Goal: Task Accomplishment & Management: Manage account settings

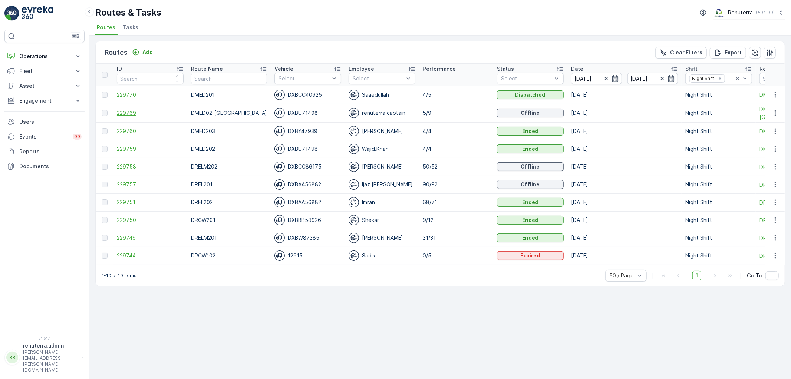
click at [119, 112] on span "229769" at bounding box center [150, 112] width 67 height 7
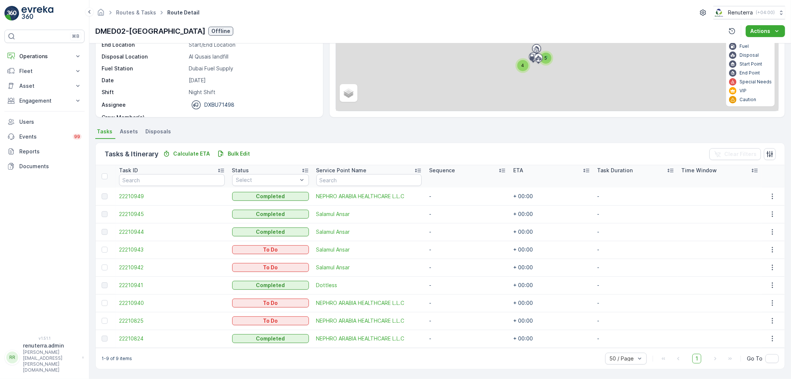
scroll to position [80, 0]
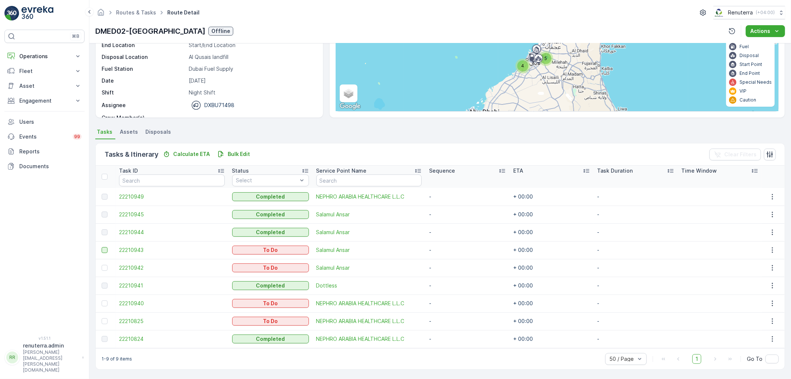
click at [106, 247] on div at bounding box center [105, 250] width 6 height 6
click at [102, 247] on input "checkbox" at bounding box center [102, 247] width 0 height 0
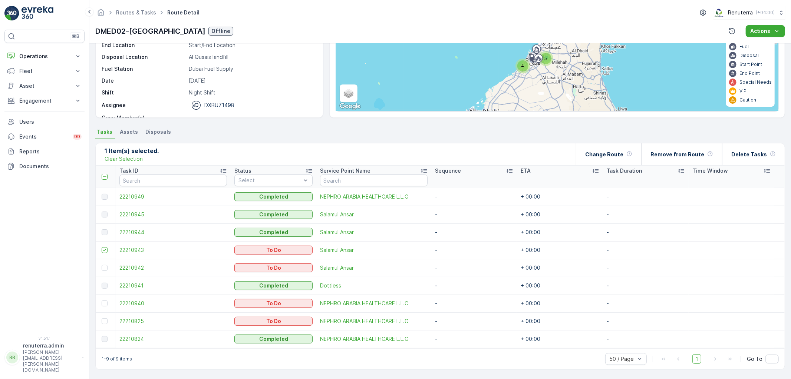
click at [103, 268] on div at bounding box center [105, 268] width 6 height 6
click at [102, 265] on input "checkbox" at bounding box center [102, 265] width 0 height 0
click at [101, 304] on td at bounding box center [106, 304] width 20 height 18
click at [103, 306] on div at bounding box center [105, 304] width 6 height 6
click at [102, 301] on input "checkbox" at bounding box center [102, 301] width 0 height 0
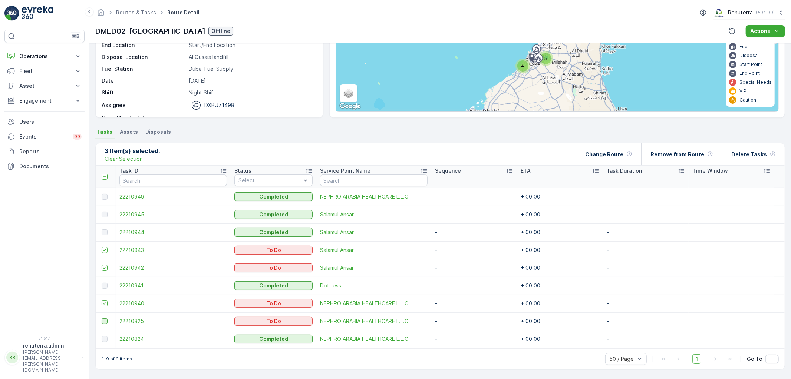
click at [104, 323] on div at bounding box center [105, 322] width 6 height 6
click at [102, 319] on input "checkbox" at bounding box center [102, 319] width 0 height 0
click at [617, 154] on p "Change Route" at bounding box center [604, 154] width 38 height 7
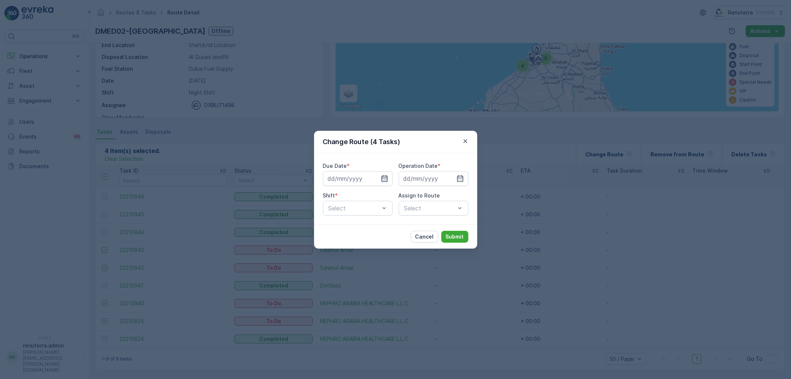
click at [383, 177] on icon "button" at bounding box center [384, 178] width 7 height 7
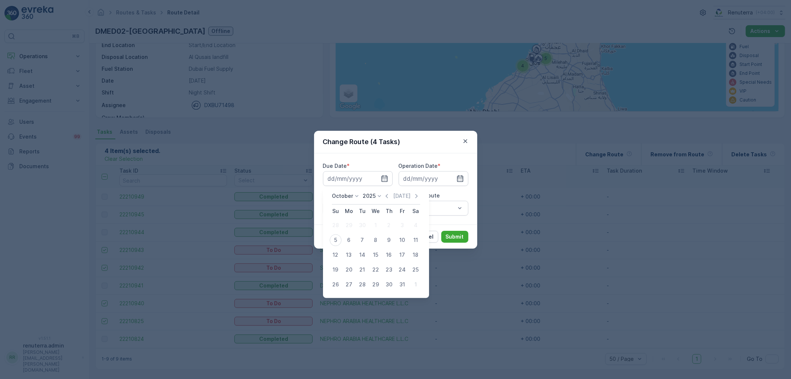
click at [333, 240] on div "5" at bounding box center [336, 240] width 12 height 12
type input "[DATE]"
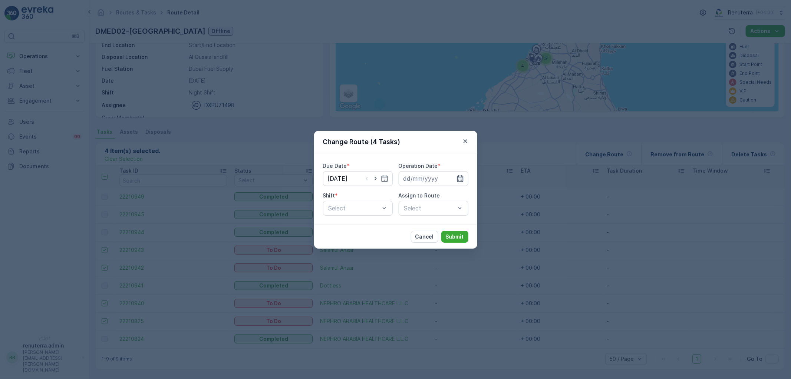
click at [458, 175] on icon "button" at bounding box center [460, 178] width 7 height 7
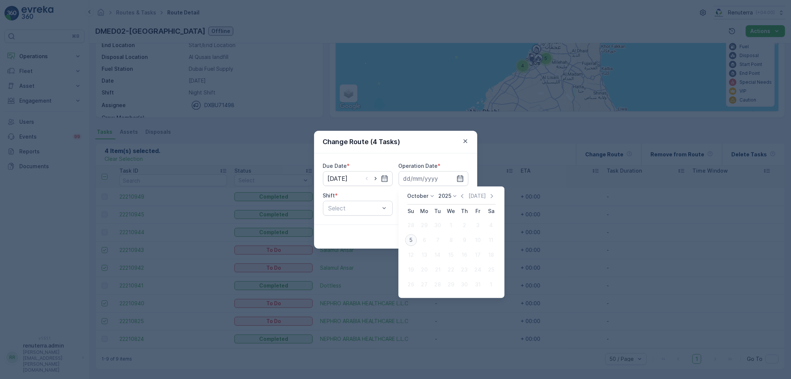
click at [409, 239] on div "5" at bounding box center [411, 240] width 12 height 12
type input "[DATE]"
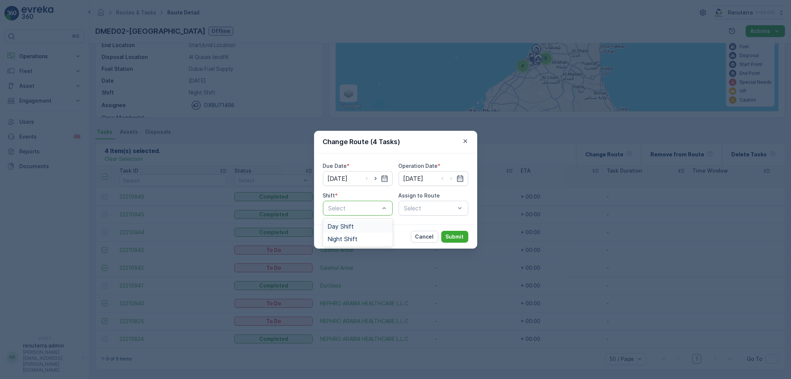
drag, startPoint x: 360, startPoint y: 202, endPoint x: 359, endPoint y: 212, distance: 10.2
click at [360, 202] on div "Select" at bounding box center [358, 208] width 70 height 15
click at [354, 243] on div "Night Shift" at bounding box center [358, 239] width 70 height 13
click at [410, 207] on div "Select" at bounding box center [434, 208] width 70 height 15
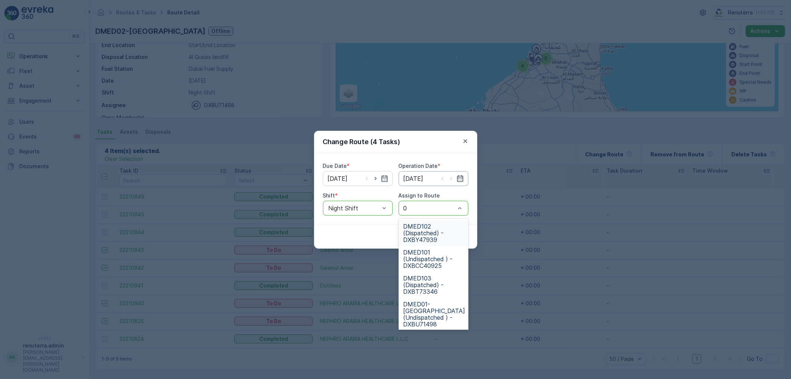
type input "02"
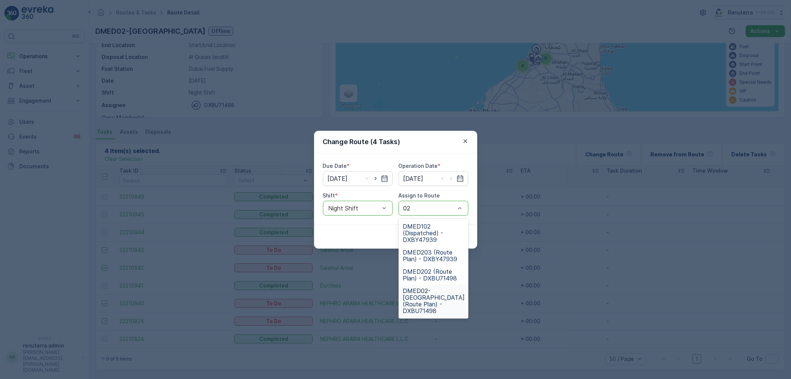
click at [420, 292] on span "DMED02-Khawaneej Yard (Route Plan) - DXBU71498" at bounding box center [434, 301] width 62 height 27
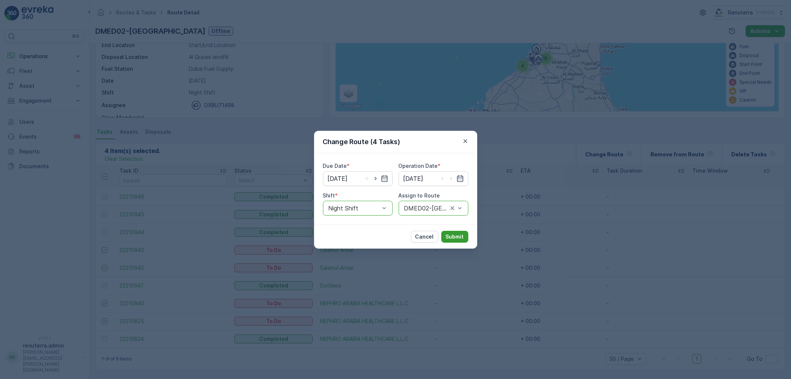
click at [455, 237] on p "Submit" at bounding box center [455, 236] width 18 height 7
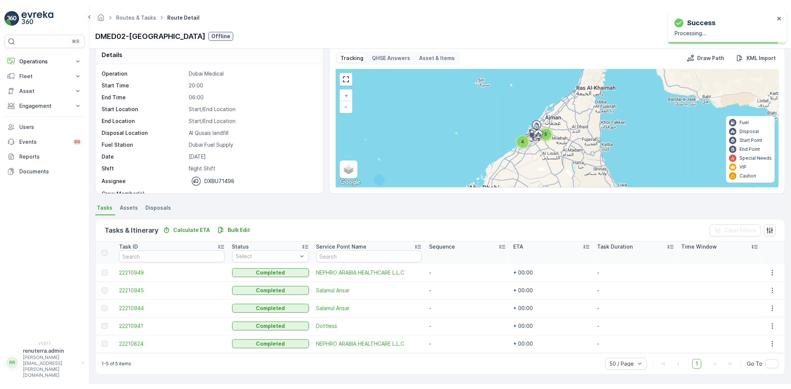
scroll to position [9, 0]
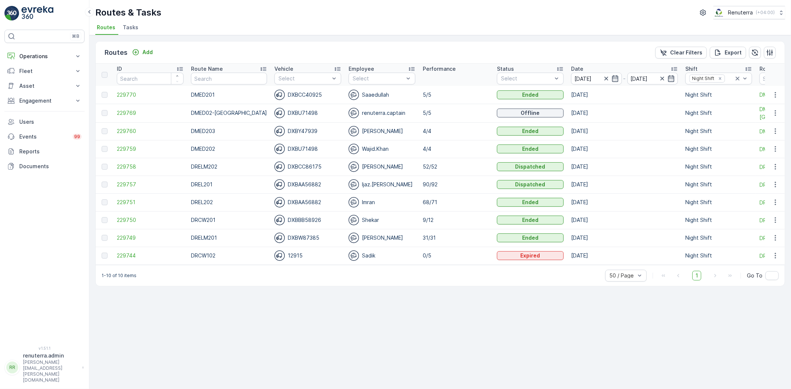
scroll to position [0, 2]
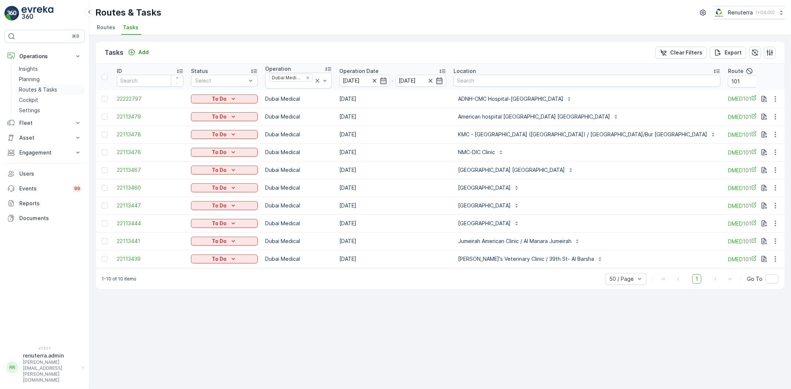
click at [37, 85] on link "Routes & Tasks" at bounding box center [50, 90] width 69 height 10
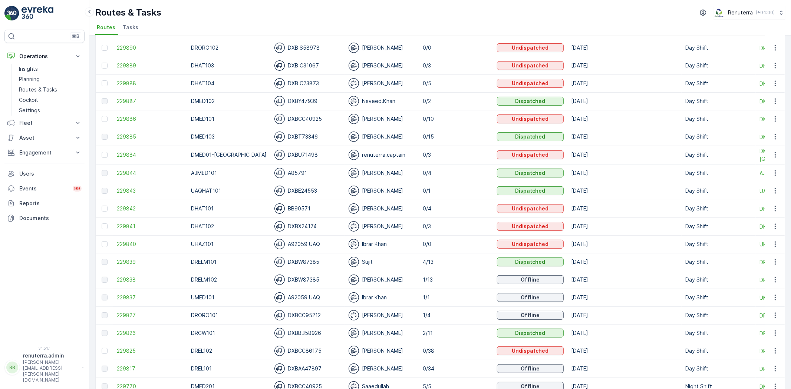
scroll to position [123, 0]
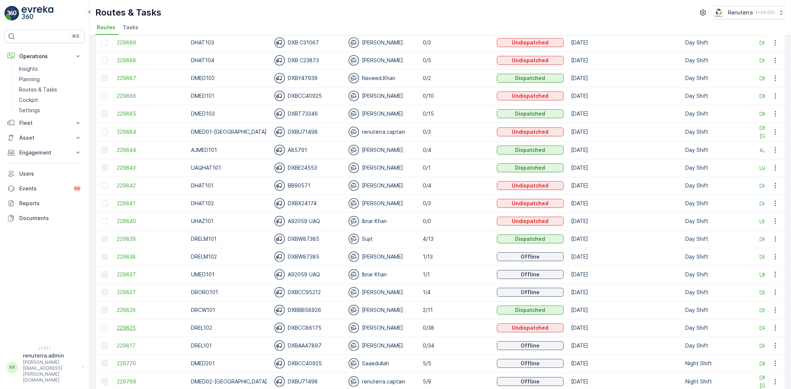
click at [128, 332] on span "229825" at bounding box center [150, 327] width 67 height 7
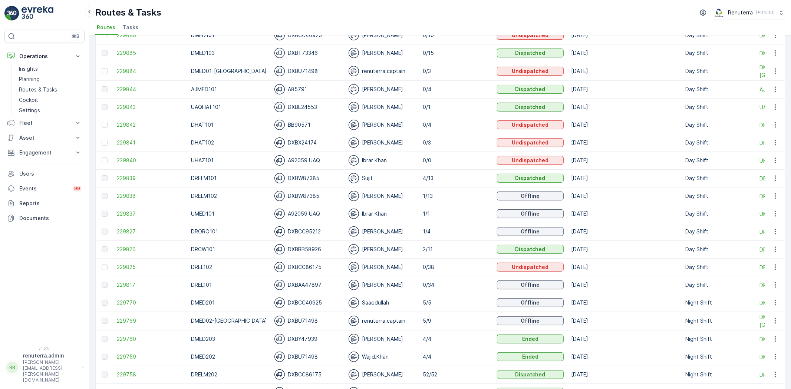
scroll to position [165, 0]
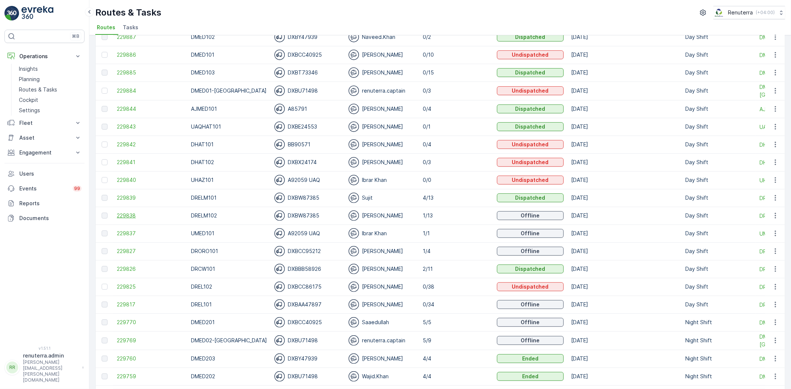
click at [133, 213] on span "229838" at bounding box center [150, 215] width 67 height 7
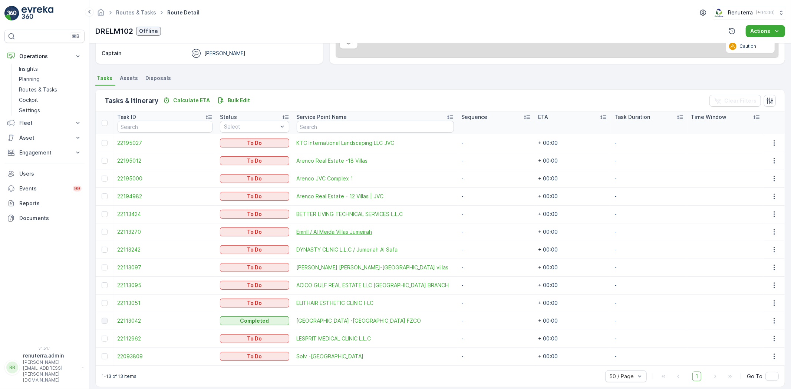
scroll to position [141, 0]
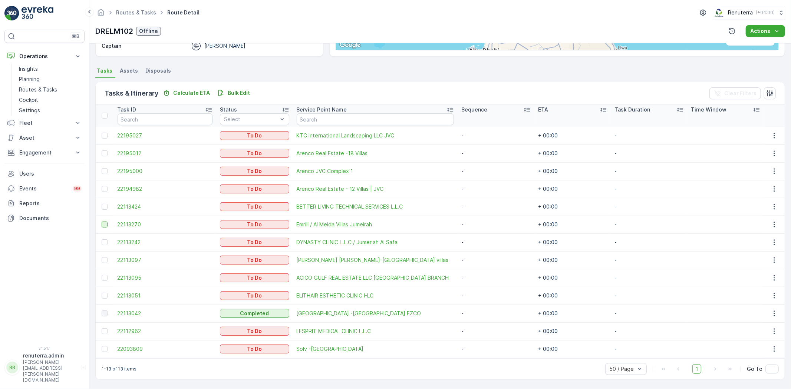
click at [106, 225] on div at bounding box center [105, 225] width 6 height 6
click at [102, 222] on input "checkbox" at bounding box center [102, 222] width 0 height 0
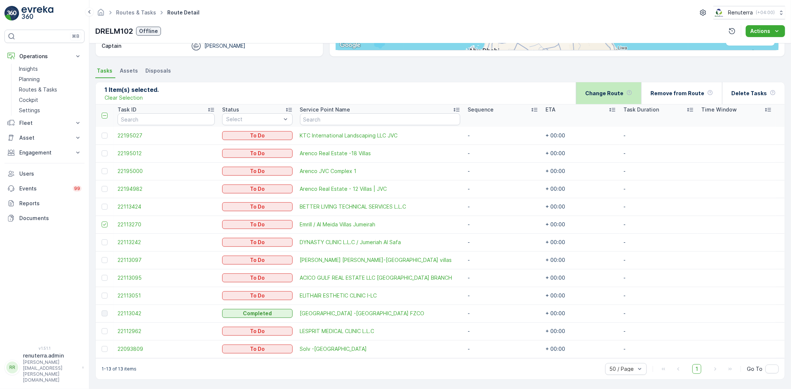
click at [623, 90] on p "Change Route" at bounding box center [604, 93] width 38 height 7
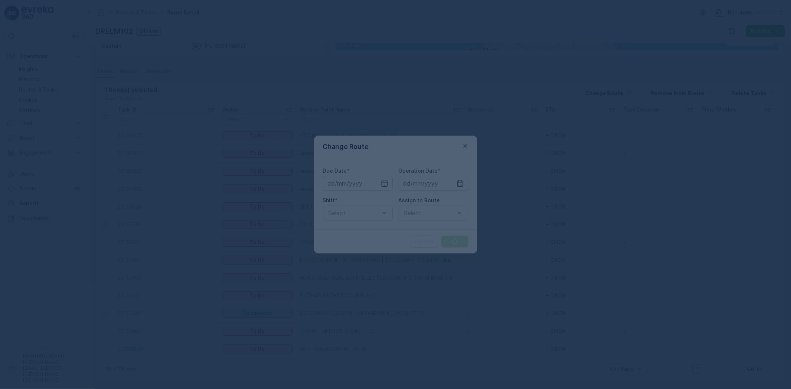
type input "[DATE]"
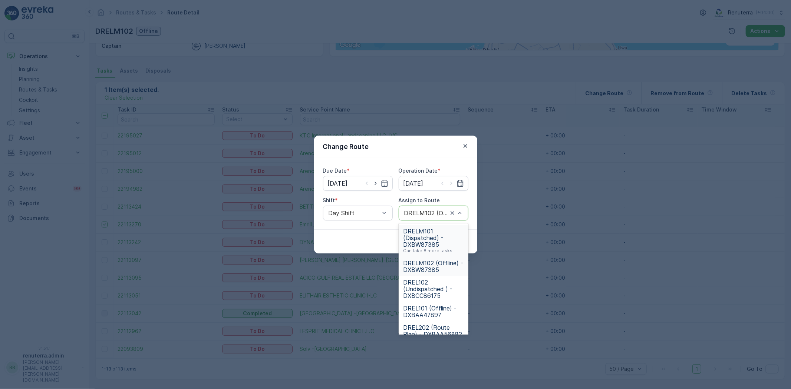
drag, startPoint x: 462, startPoint y: 212, endPoint x: 471, endPoint y: 211, distance: 8.9
type input "101"
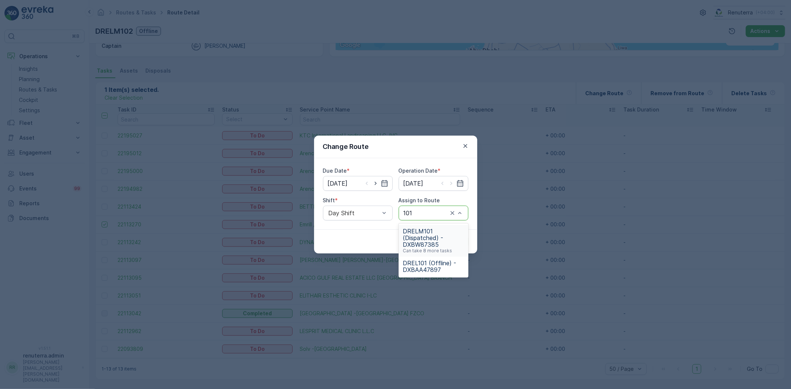
drag, startPoint x: 415, startPoint y: 231, endPoint x: 440, endPoint y: 249, distance: 31.2
click at [415, 232] on span "DRELM101 (Dispatched) - DXBW87385" at bounding box center [433, 238] width 61 height 20
click at [455, 242] on p "Submit" at bounding box center [455, 241] width 18 height 7
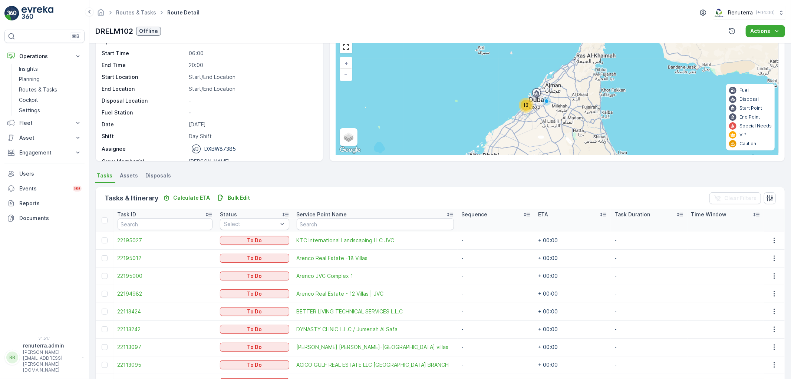
scroll to position [133, 0]
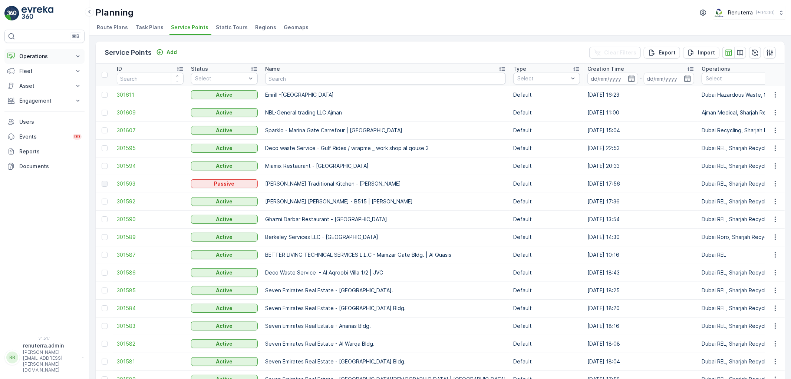
click at [35, 58] on p "Operations" at bounding box center [44, 56] width 50 height 7
click at [41, 90] on p "Routes & Tasks" at bounding box center [38, 89] width 38 height 7
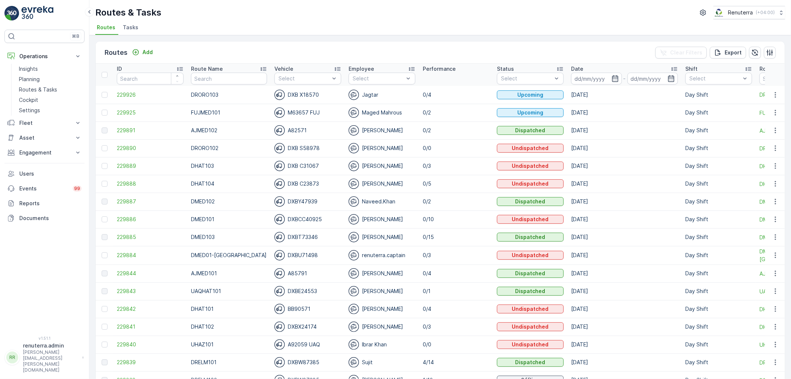
click at [127, 30] on span "Tasks" at bounding box center [131, 27] width 16 height 7
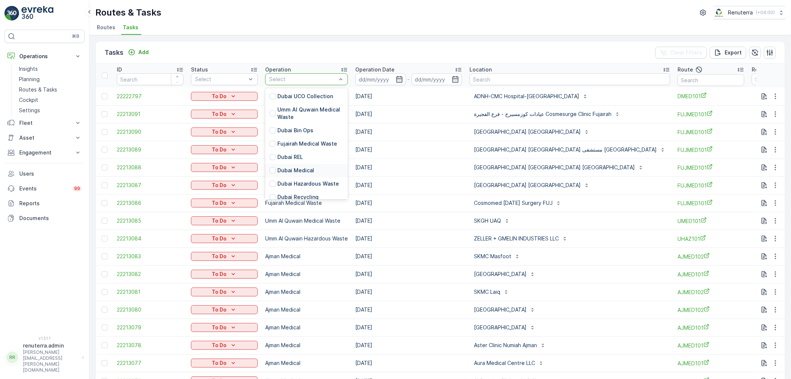
click at [302, 167] on p "Dubai Medical" at bounding box center [295, 170] width 37 height 7
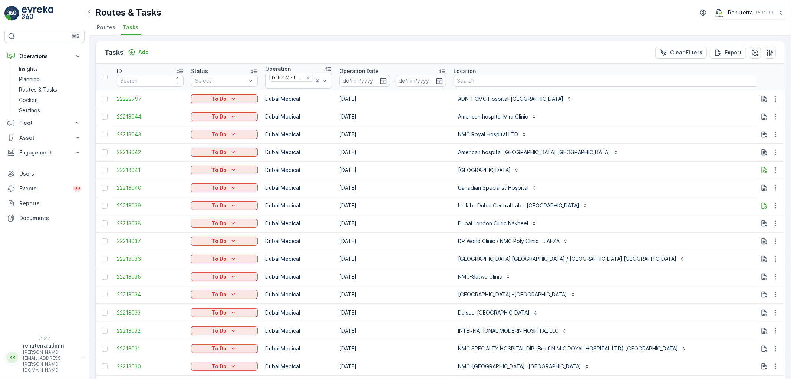
type input "2102"
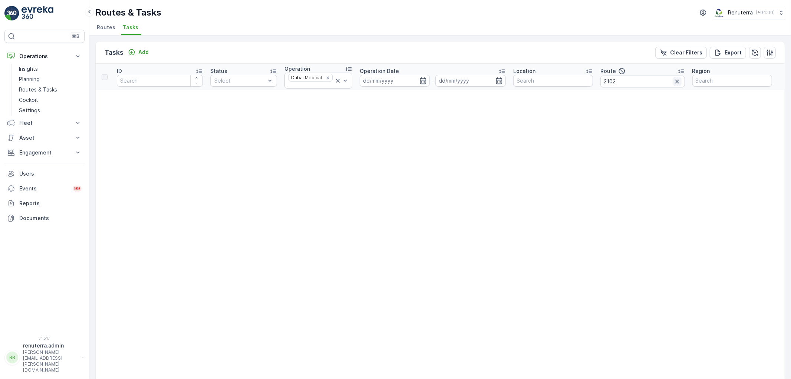
click at [677, 82] on icon "button" at bounding box center [676, 81] width 7 height 7
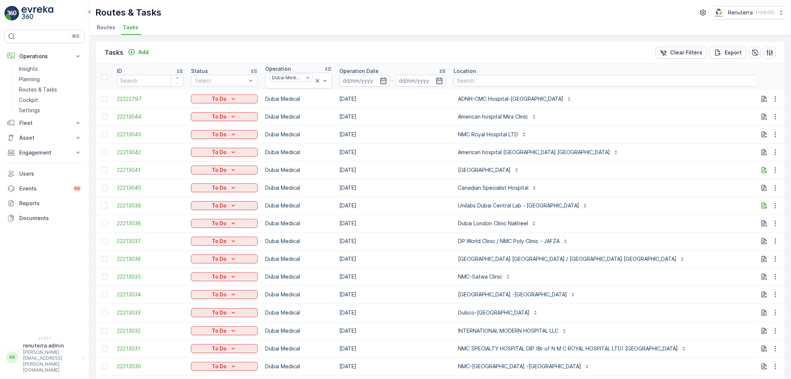
type input "103"
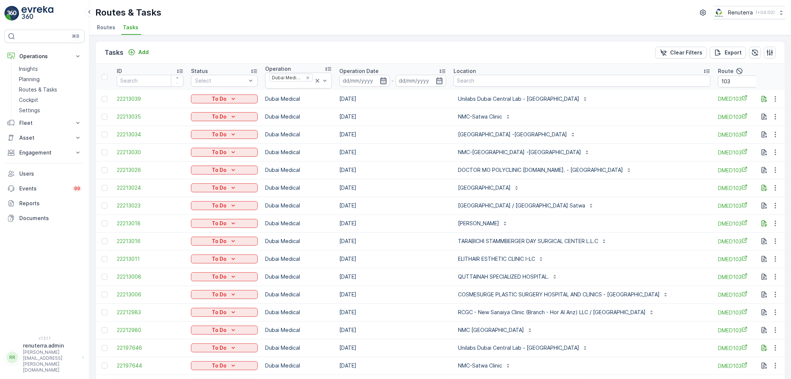
click at [386, 79] on icon "button" at bounding box center [383, 80] width 6 height 7
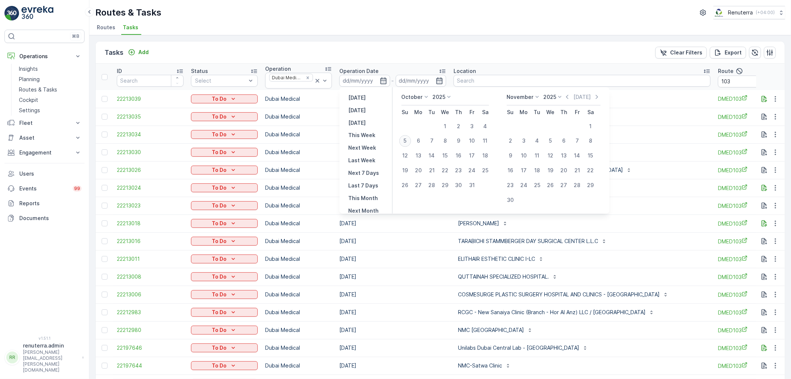
click at [407, 136] on div "5" at bounding box center [405, 141] width 12 height 12
type input "[DATE]"
click at [407, 137] on div "5" at bounding box center [405, 141] width 12 height 12
type input "[DATE]"
click at [407, 137] on div "5" at bounding box center [405, 141] width 12 height 12
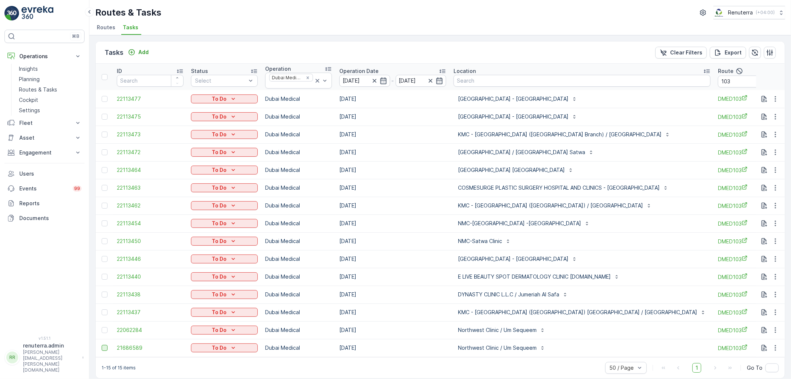
click at [103, 350] on div at bounding box center [105, 348] width 6 height 6
click at [102, 345] on input "checkbox" at bounding box center [102, 345] width 0 height 0
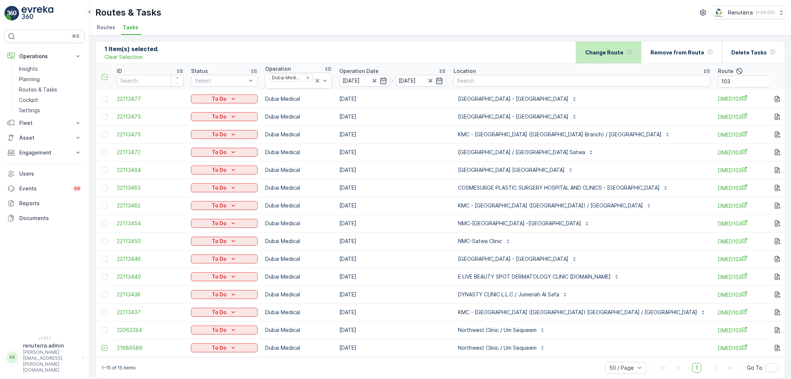
click at [612, 47] on div "Change Route" at bounding box center [608, 53] width 47 height 22
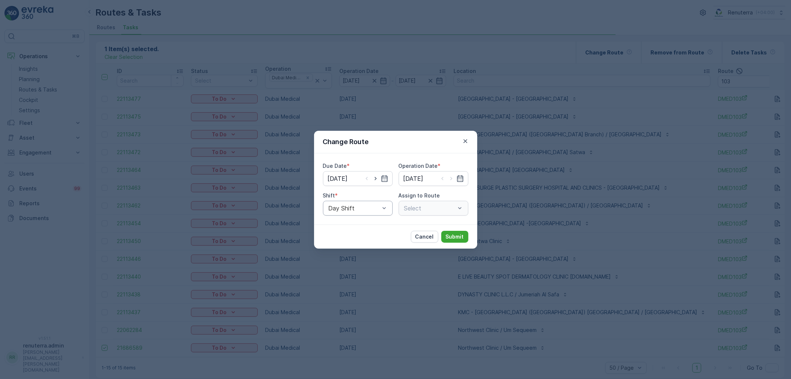
type input "[DATE]"
click at [385, 179] on icon "button" at bounding box center [384, 178] width 7 height 7
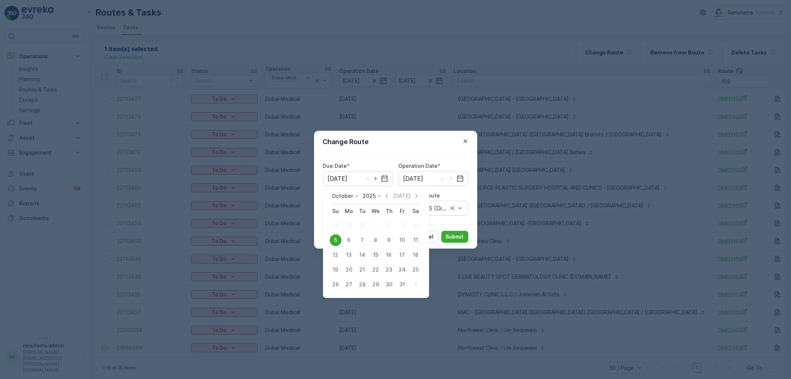
click at [377, 257] on div "15" at bounding box center [376, 255] width 12 height 12
type input "15.10.2025"
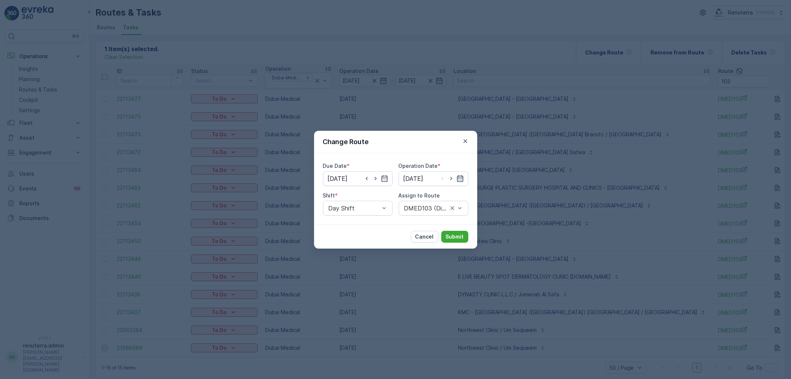
click at [459, 181] on icon "button" at bounding box center [460, 178] width 7 height 7
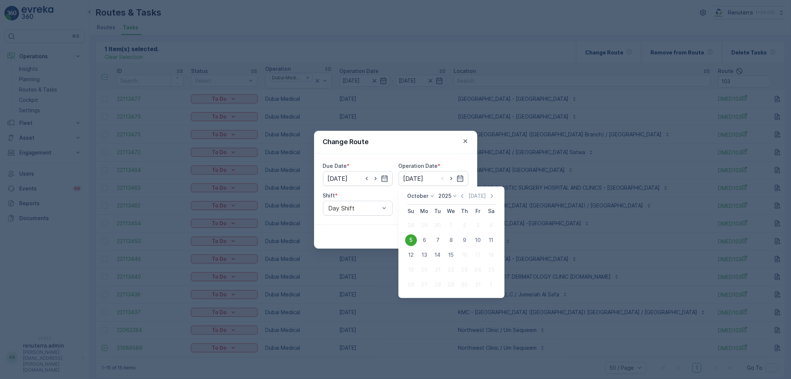
drag, startPoint x: 454, startPoint y: 254, endPoint x: 443, endPoint y: 250, distance: 11.3
click at [454, 254] on div "15" at bounding box center [451, 255] width 12 height 12
type input "15.10.2025"
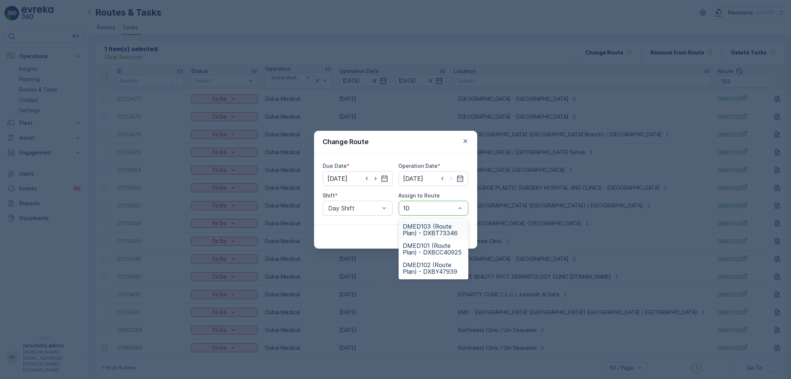
type input "103"
click at [432, 234] on span "DMED103 (Route Plan) - DXBT73346" at bounding box center [433, 229] width 61 height 13
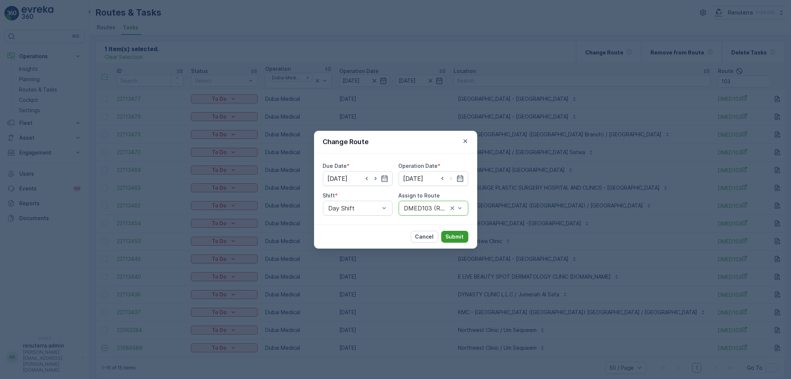
click at [452, 235] on p "Submit" at bounding box center [455, 236] width 18 height 7
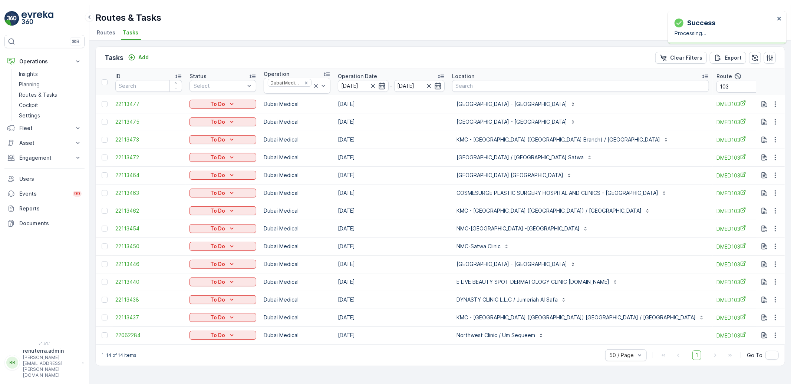
scroll to position [0, 8]
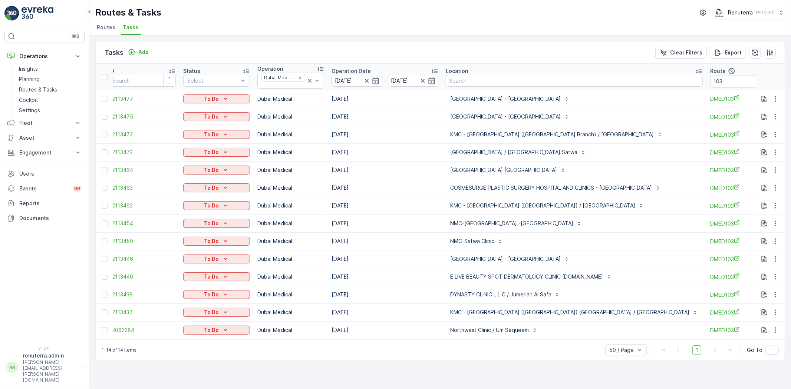
click at [144, 344] on div "1-14 of 14 items 50 / Page 1 Go To" at bounding box center [440, 350] width 689 height 21
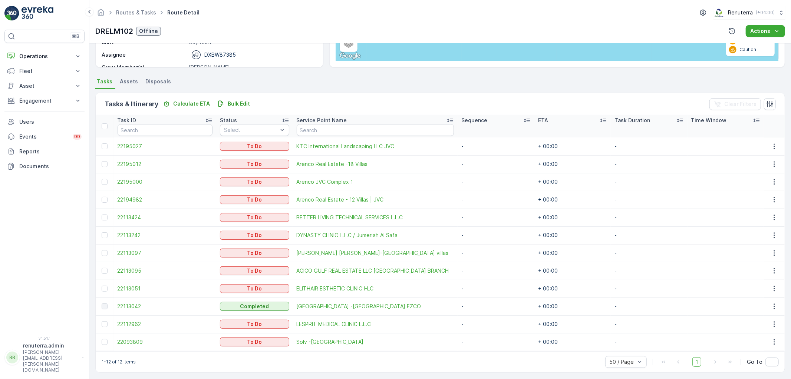
scroll to position [133, 0]
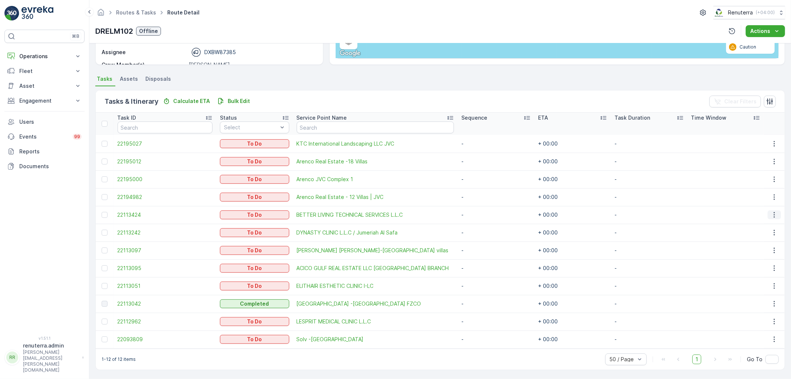
click at [771, 216] on icon "button" at bounding box center [774, 214] width 7 height 7
click at [760, 245] on span "Change Route" at bounding box center [756, 246] width 36 height 7
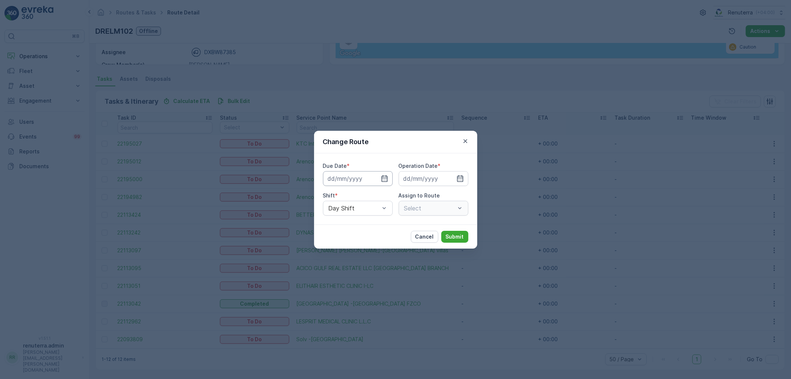
type input "[DATE]"
click at [377, 177] on icon "button" at bounding box center [375, 178] width 7 height 7
type input "[DATE]"
click at [449, 175] on icon "button" at bounding box center [451, 178] width 7 height 7
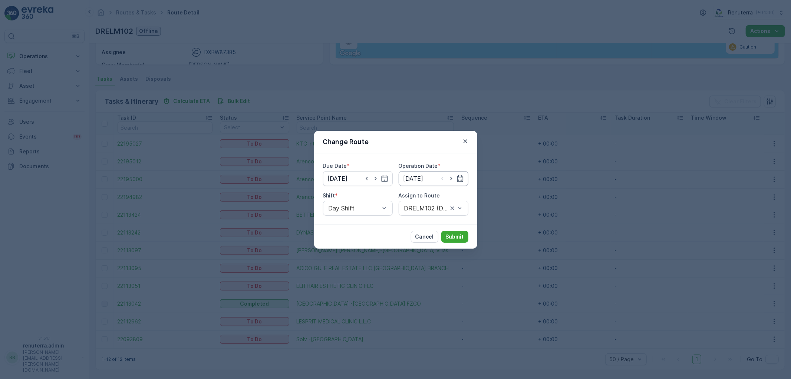
type input "[DATE]"
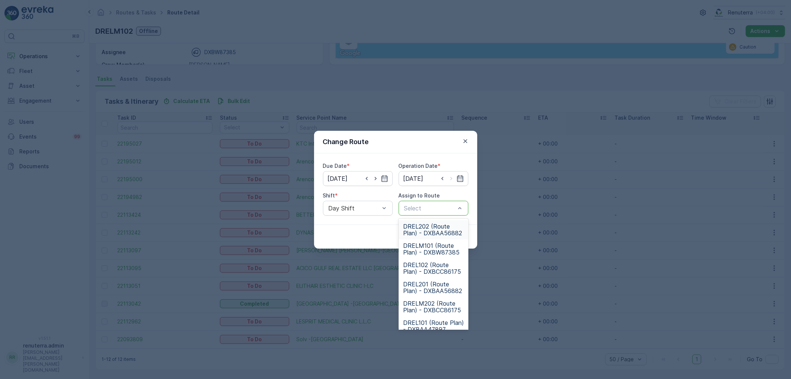
drag, startPoint x: 436, startPoint y: 207, endPoint x: 427, endPoint y: 204, distance: 9.4
type input "102"
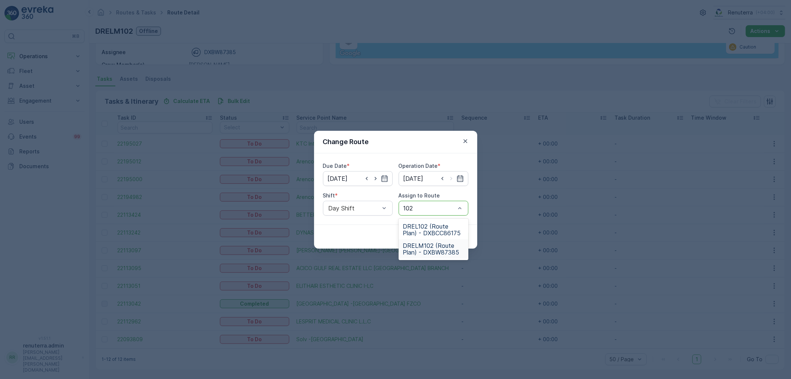
click at [432, 249] on span "DRELM102 (Route Plan) - DXBW87385" at bounding box center [433, 249] width 61 height 13
click at [451, 238] on p "Submit" at bounding box center [455, 236] width 18 height 7
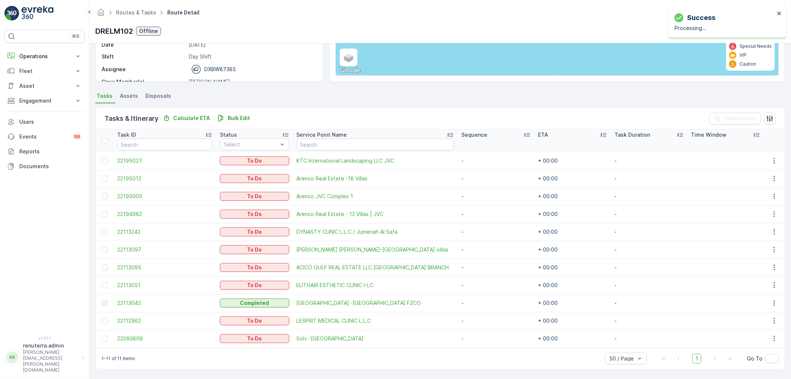
scroll to position [115, 0]
